Goal: Task Accomplishment & Management: Manage account settings

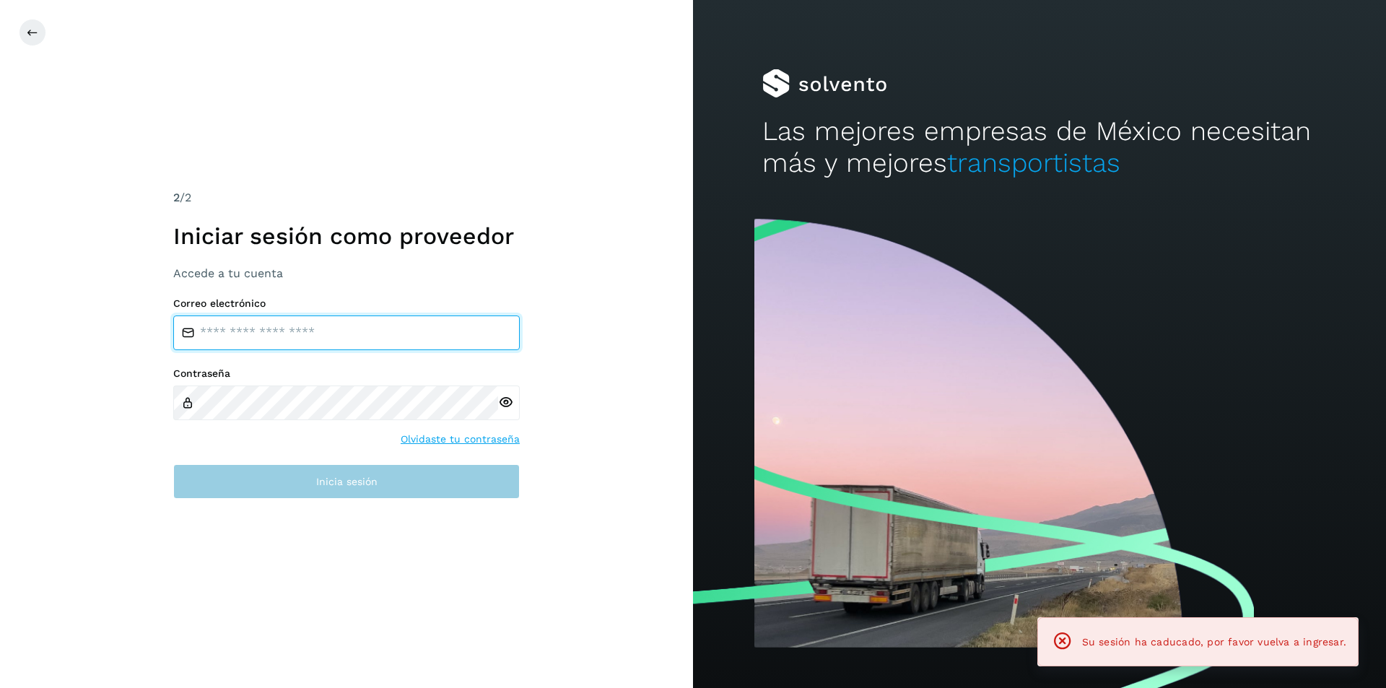
type input "**********"
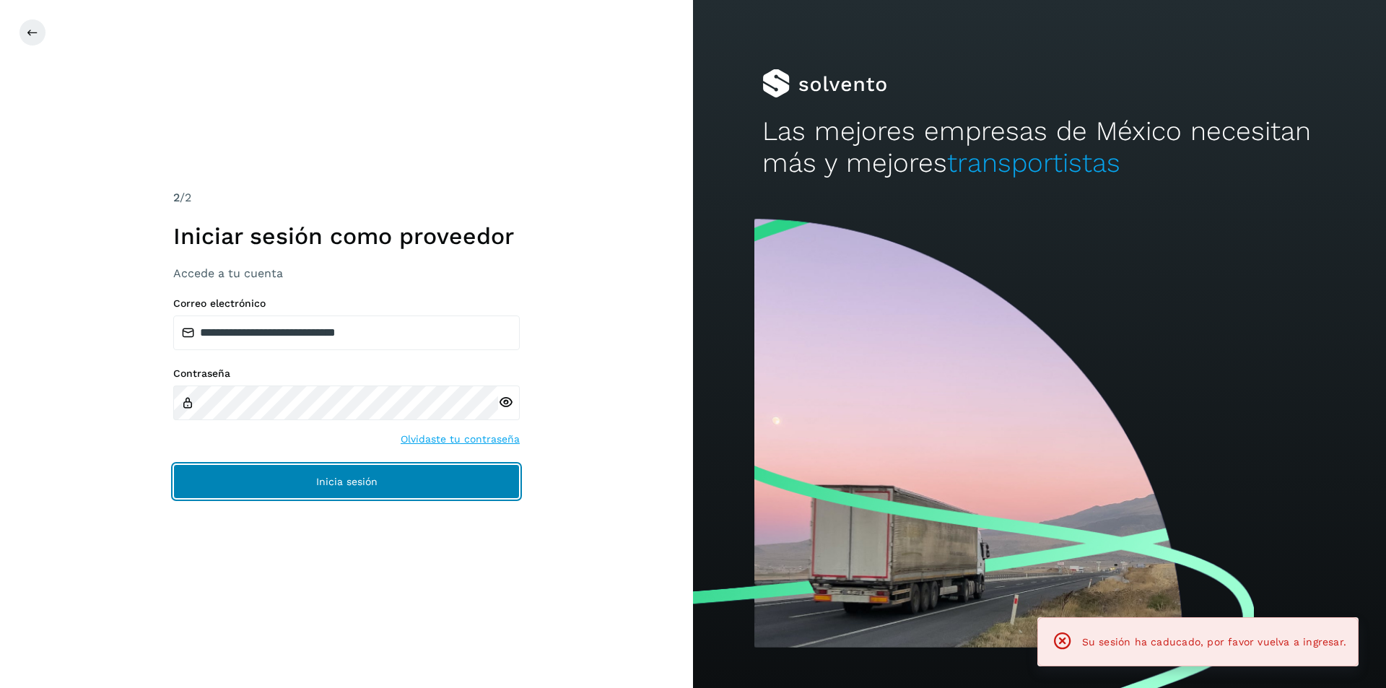
click at [375, 484] on span "Inicia sesión" at bounding box center [346, 481] width 61 height 10
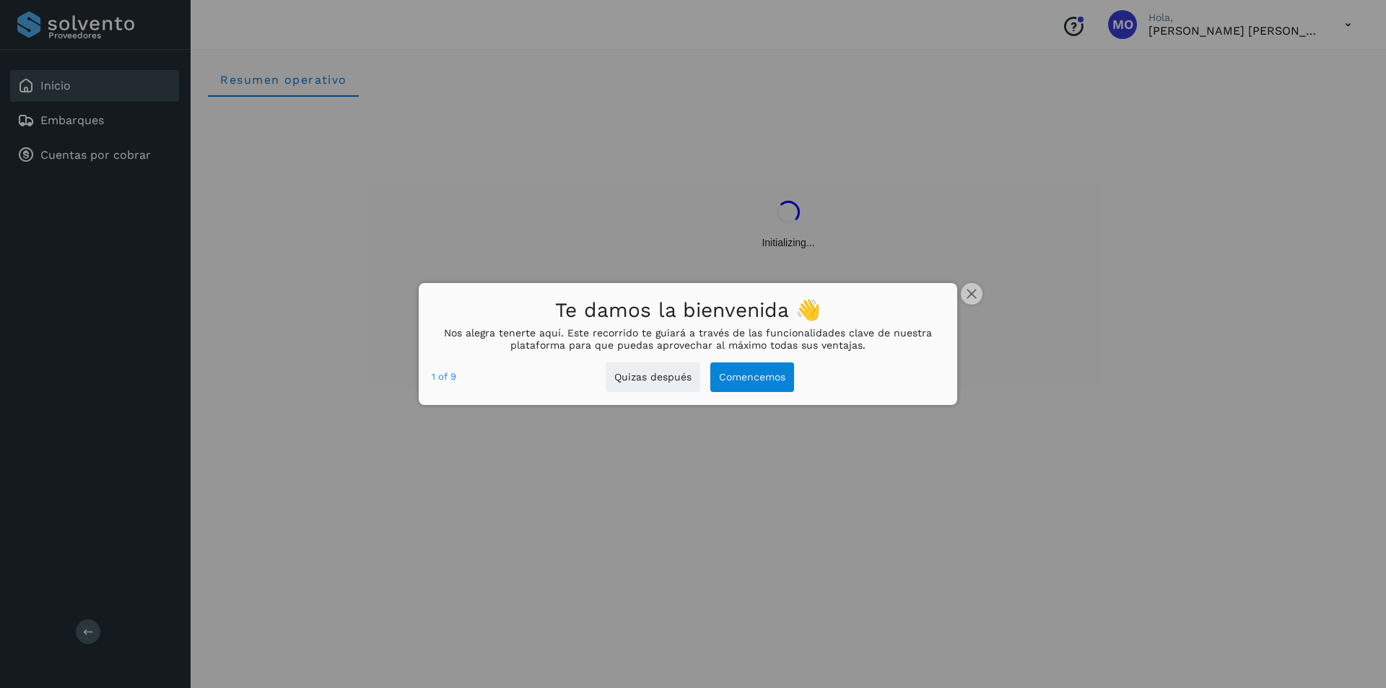
click at [82, 162] on div at bounding box center [693, 344] width 1386 height 688
click at [655, 384] on button "Quizas después" at bounding box center [647, 377] width 95 height 30
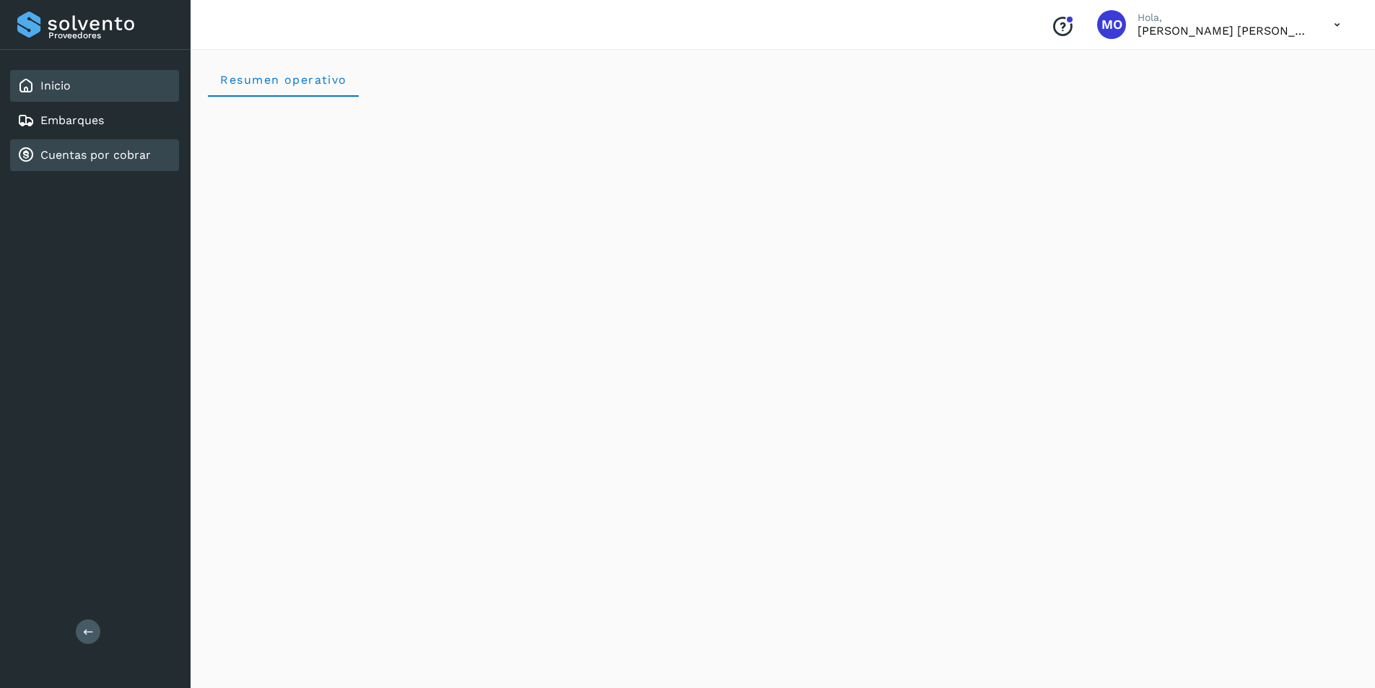
click at [56, 159] on link "Cuentas por cobrar" at bounding box center [95, 155] width 110 height 14
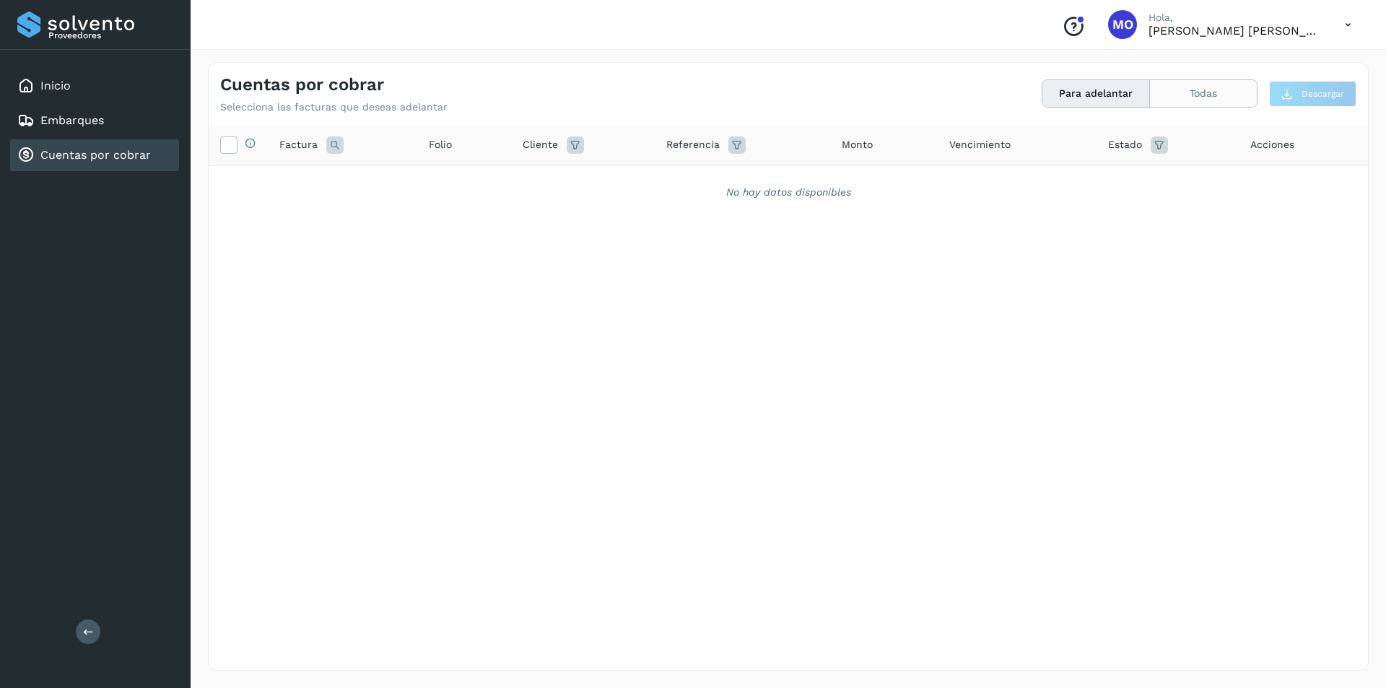
click at [1234, 100] on button "Todas" at bounding box center [1203, 93] width 107 height 27
